Goal: Task Accomplishment & Management: Complete application form

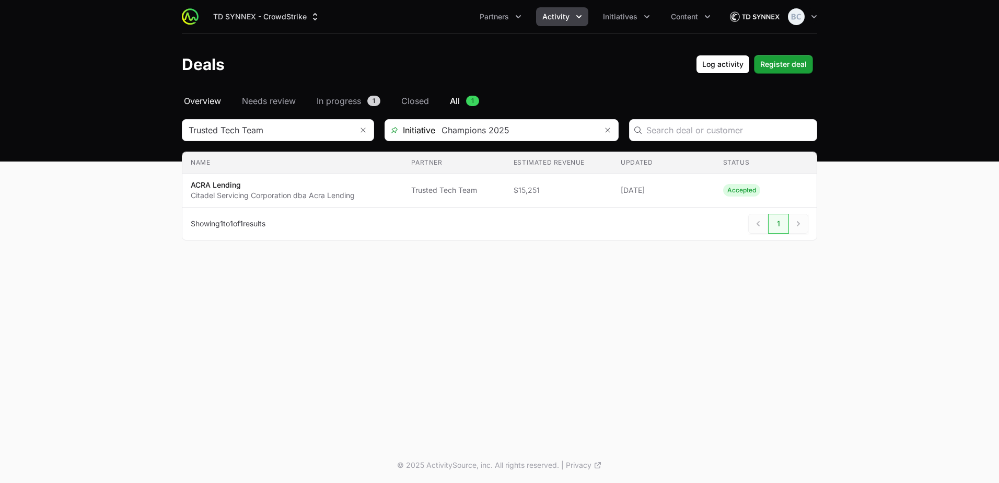
click at [192, 98] on span "Overview" at bounding box center [202, 101] width 37 height 13
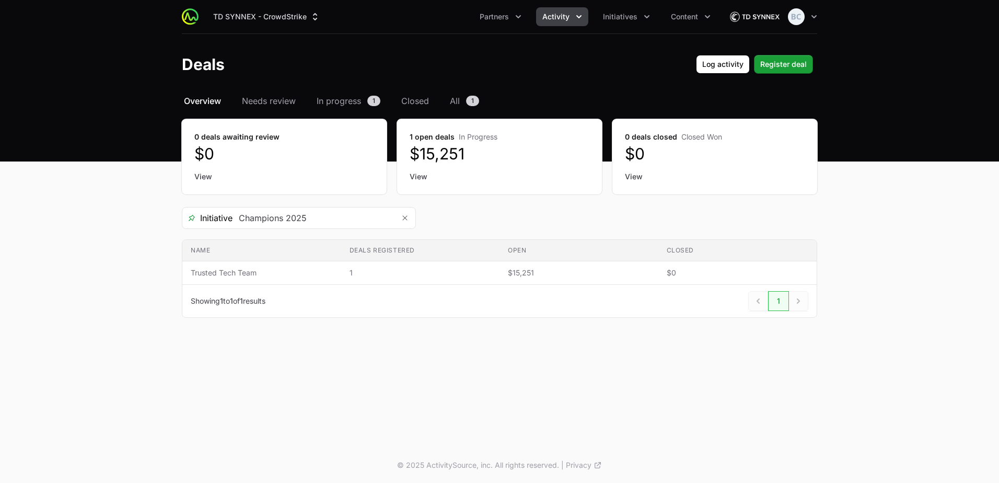
click at [202, 107] on span "Overview" at bounding box center [202, 101] width 37 height 13
click at [202, 104] on span "Overview" at bounding box center [202, 101] width 37 height 13
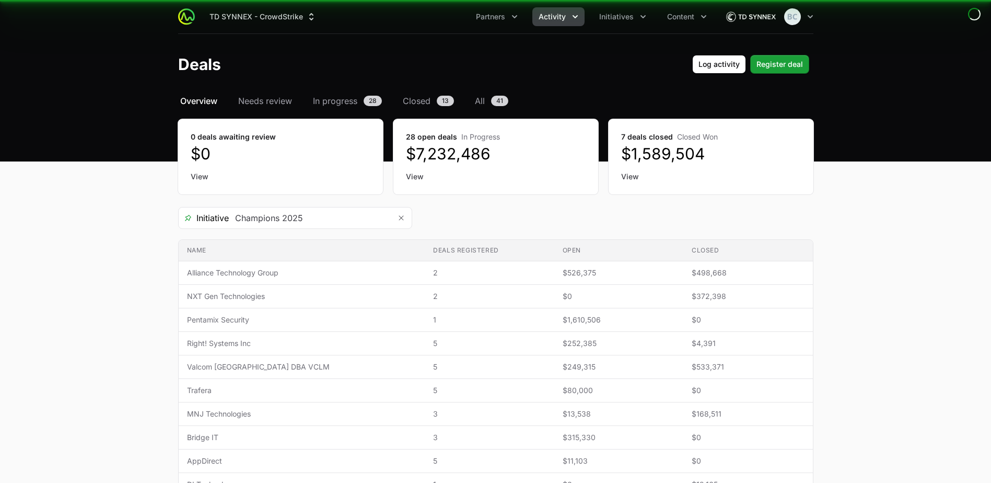
click at [405, 219] on button "Remove" at bounding box center [401, 217] width 21 height 21
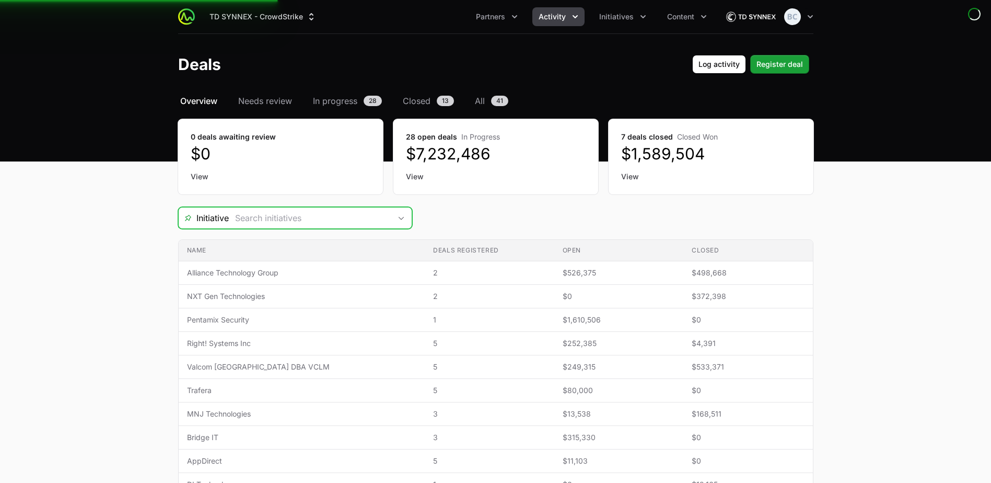
click at [405, 219] on icon "Open" at bounding box center [401, 218] width 8 height 4
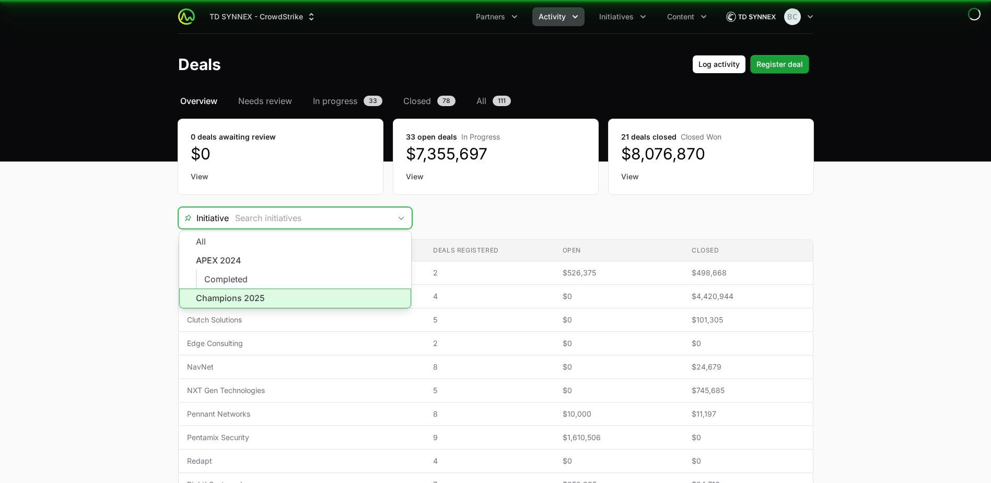
click at [264, 297] on li "Champions 2025" at bounding box center [295, 298] width 232 height 20
type input "Champions 2025"
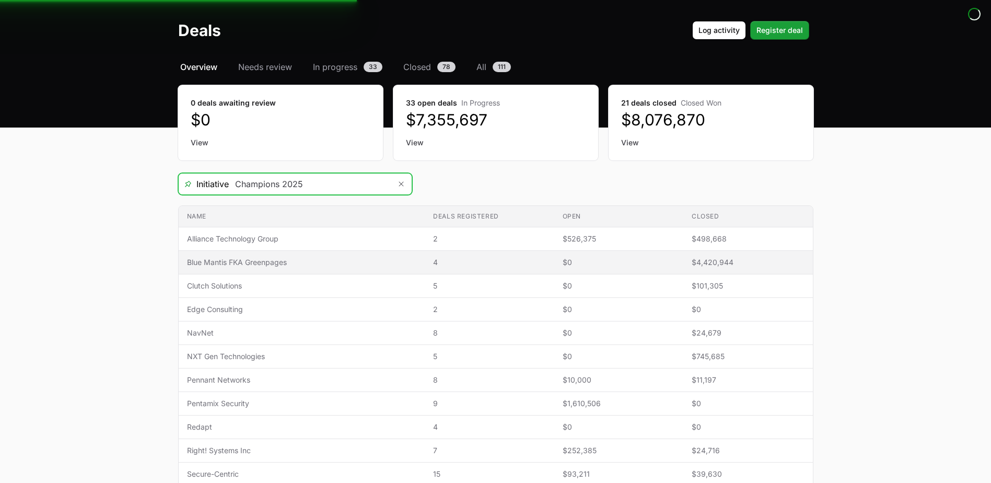
scroll to position [52, 0]
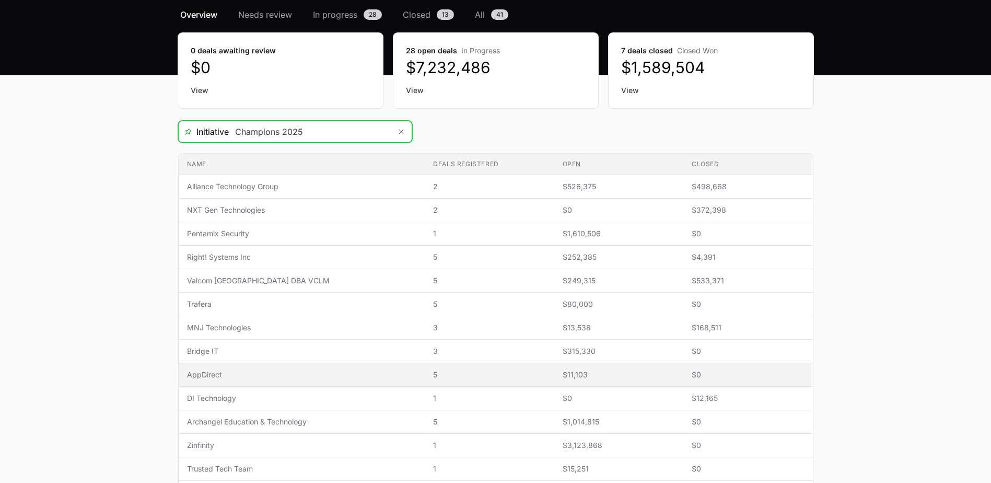
scroll to position [104, 0]
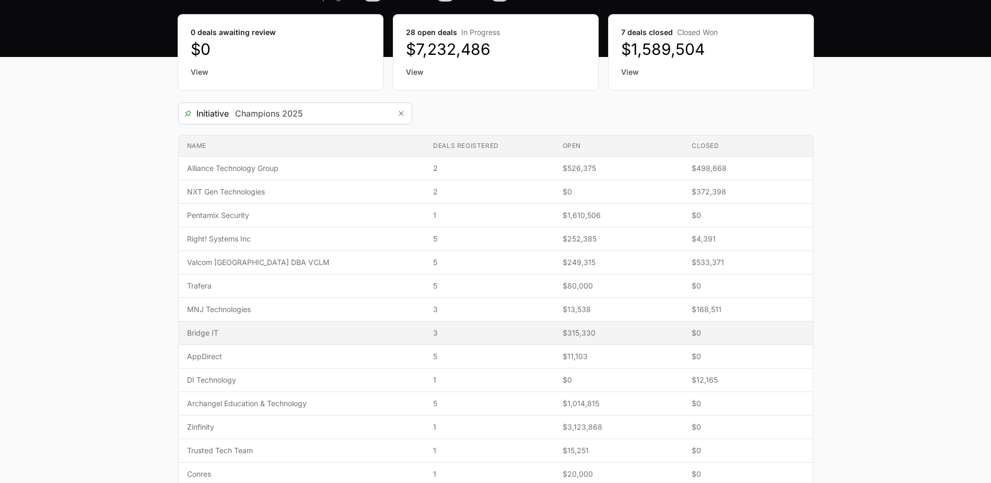
click at [250, 338] on td "Name Bridge IT" at bounding box center [302, 333] width 247 height 24
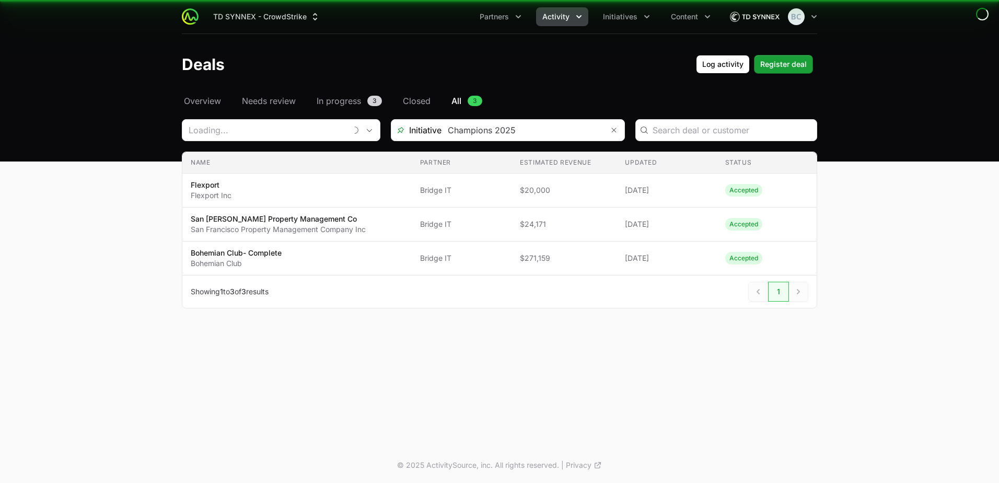
type input "Bridge IT"
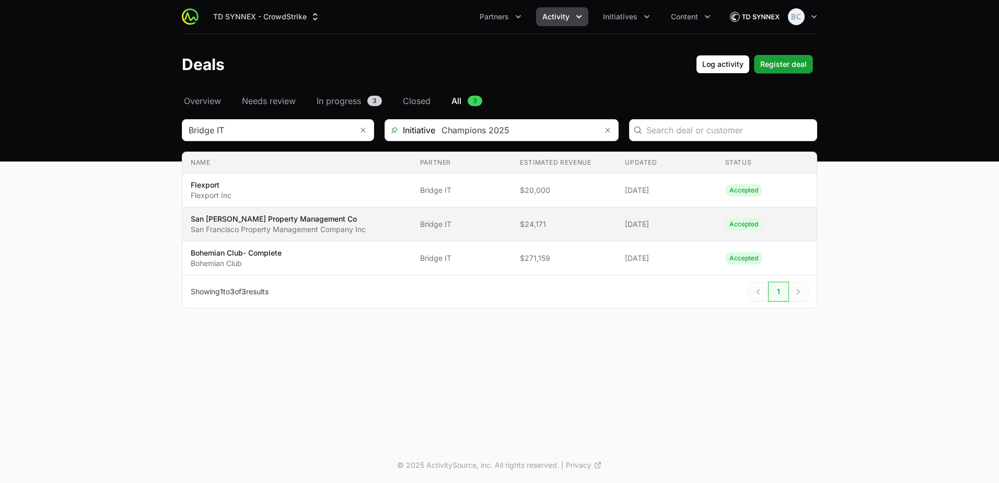
click at [292, 226] on p "San Francisco Property Management Company Inc" at bounding box center [278, 229] width 175 height 10
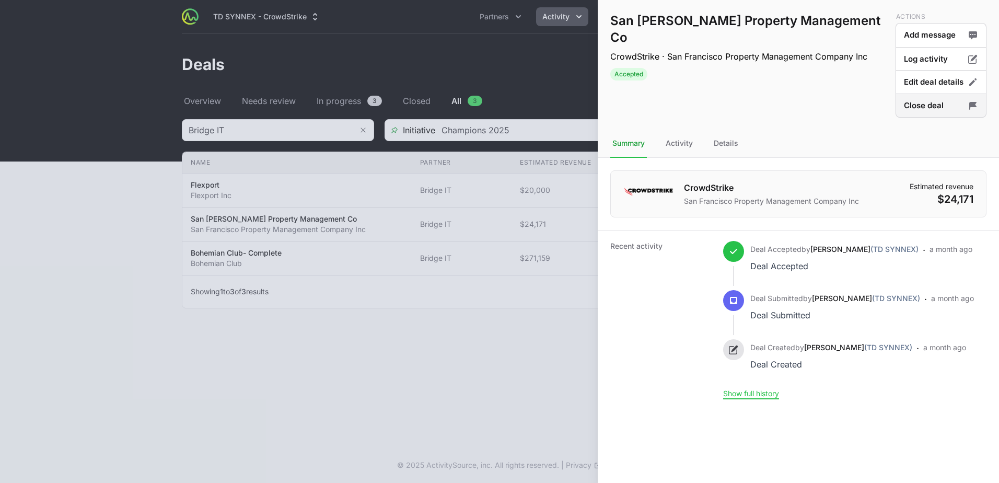
click at [916, 112] on button "Close deal" at bounding box center [940, 105] width 91 height 25
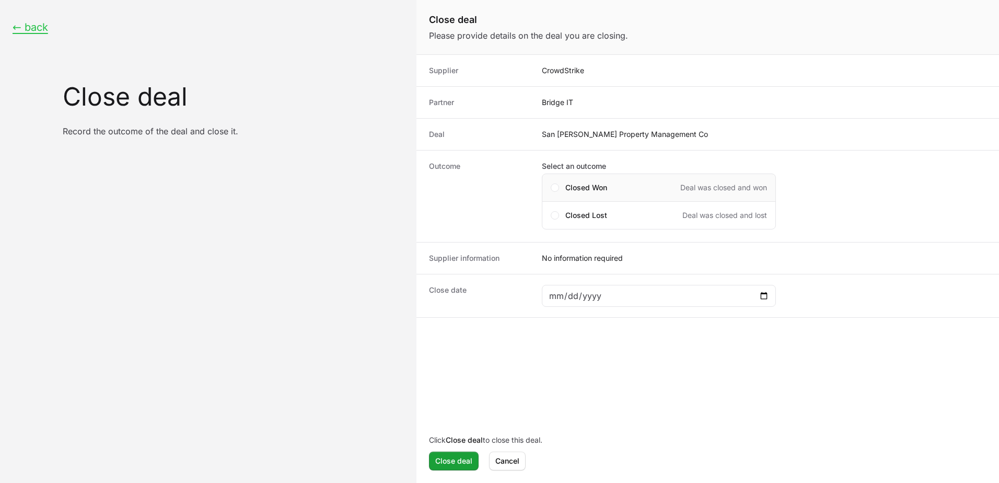
click at [622, 184] on div "Closed Won Deal was closed and won" at bounding box center [666, 187] width 202 height 10
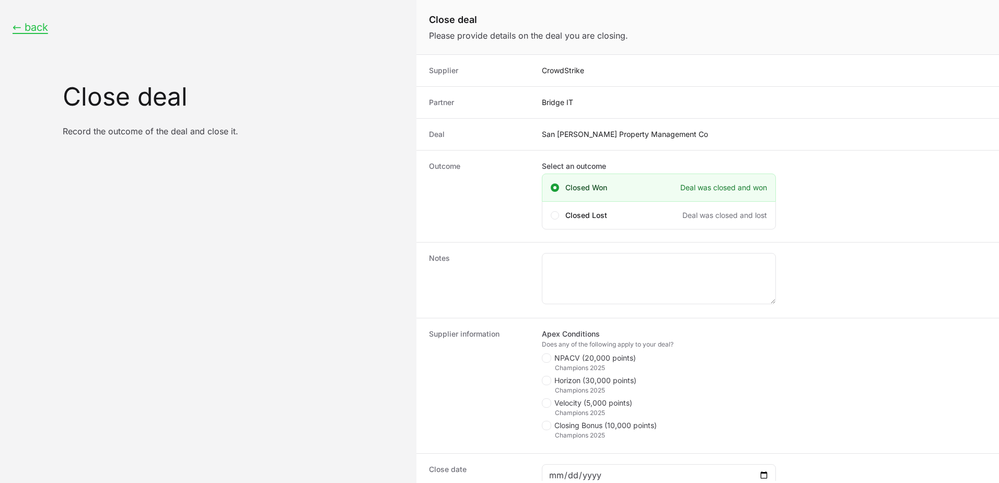
click at [566, 361] on span "NPACV (20,000 points)" at bounding box center [594, 358] width 81 height 10
click at [543, 354] on input "NPACV (20,000 points)" at bounding box center [542, 353] width 1 height 1
checkbox input "true"
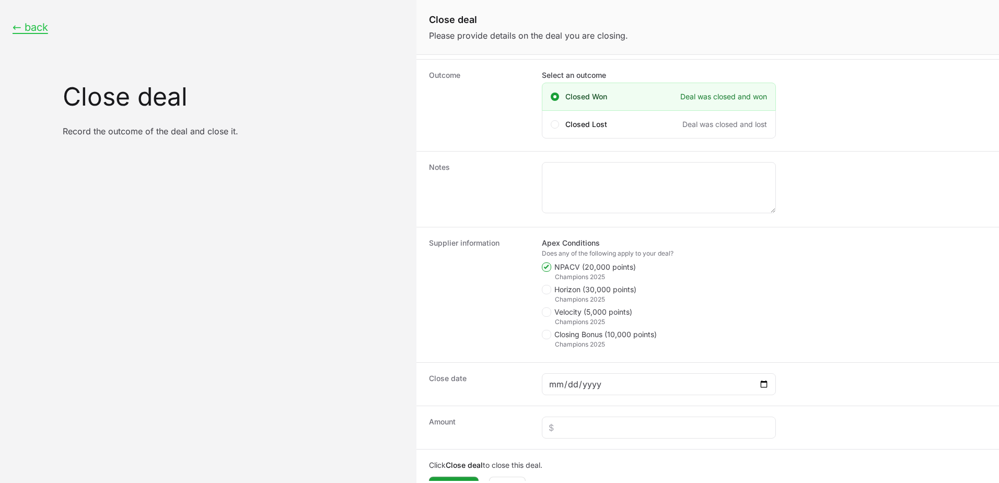
scroll to position [104, 0]
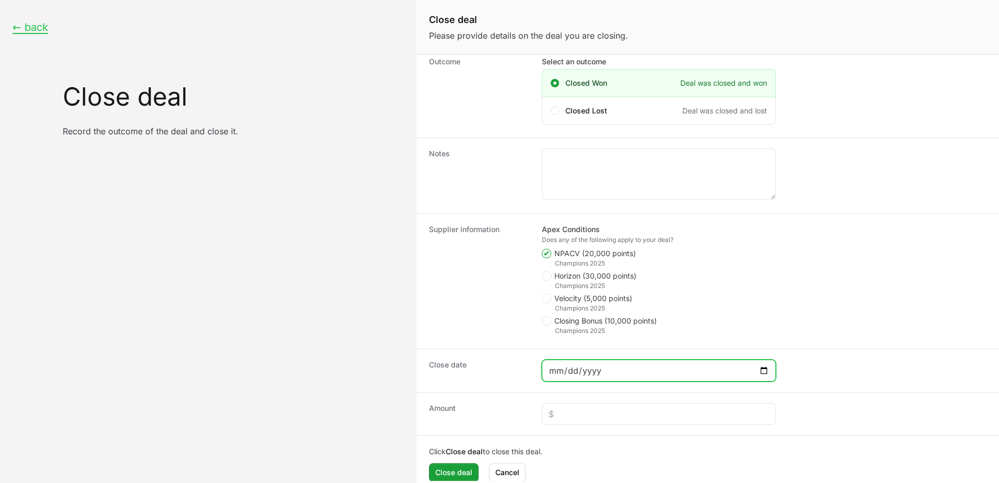
click at [628, 369] on input "Close deal form" at bounding box center [658, 370] width 220 height 13
click at [765, 366] on input "Close deal form" at bounding box center [658, 370] width 220 height 13
type input "2025-09-08"
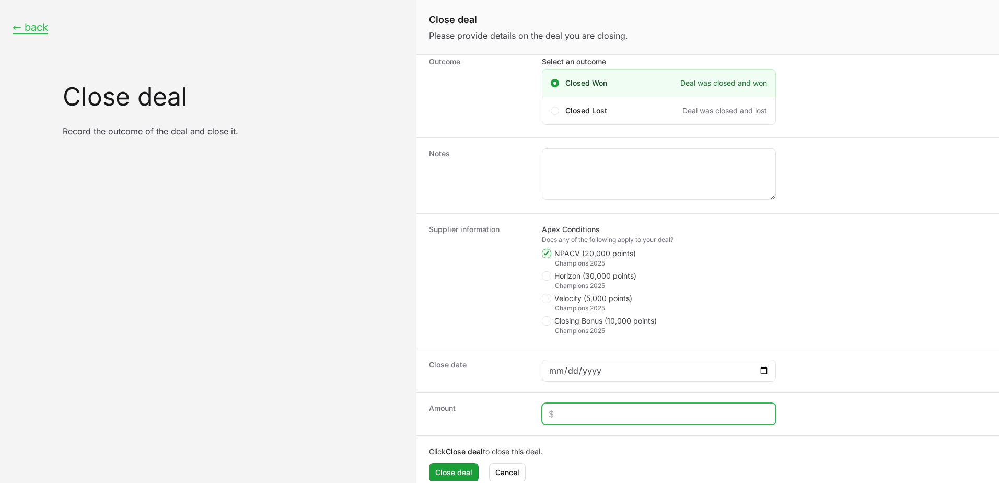
click at [600, 412] on input "Close deal form" at bounding box center [658, 413] width 220 height 13
type input "$16,162"
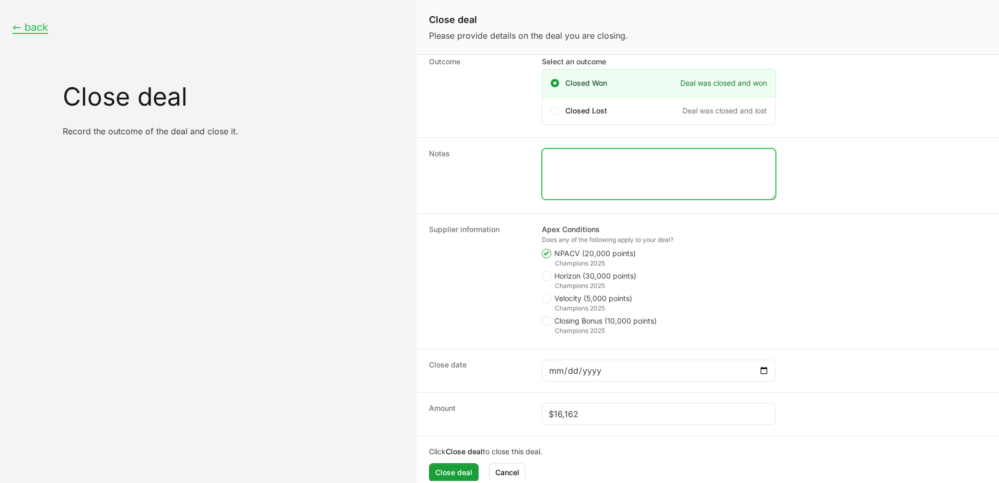
click at [649, 168] on textarea "Close deal form" at bounding box center [658, 174] width 233 height 50
paste textarea "Sales Order 165880686"
type textarea "Sales Order 165880686"
click at [453, 467] on span "Close deal" at bounding box center [453, 472] width 37 height 13
